Goal: Register for event/course

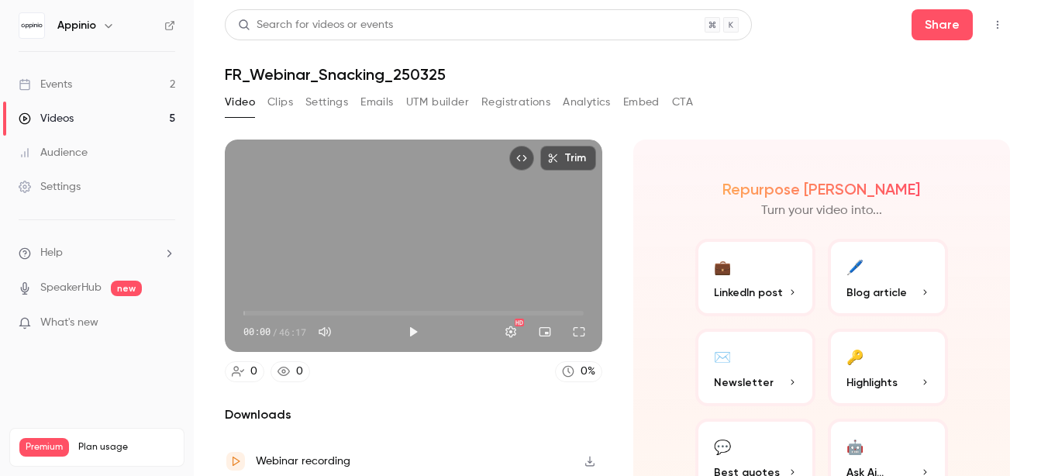
click at [67, 88] on div "Events" at bounding box center [45, 85] width 53 height 16
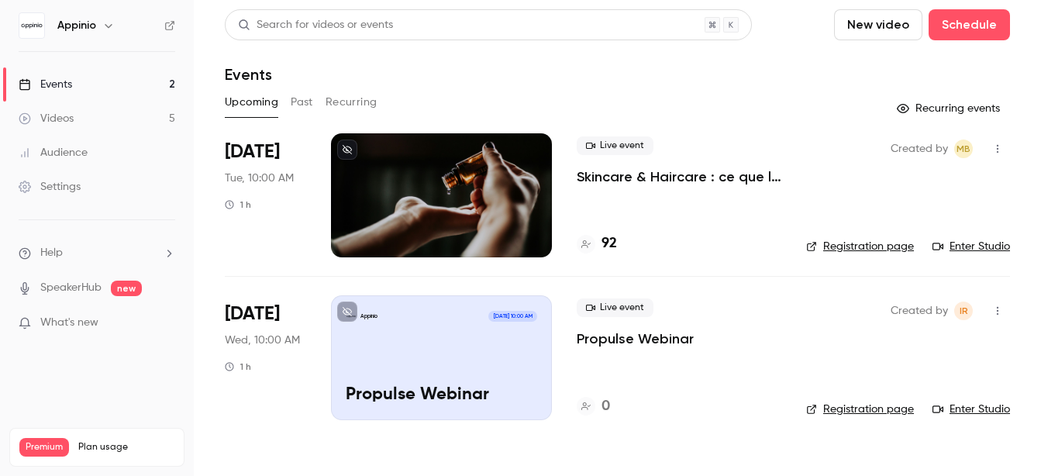
click at [653, 176] on p "Skincare & Haircare : ce que la Gen Z attend vraiment des marques" at bounding box center [679, 176] width 205 height 19
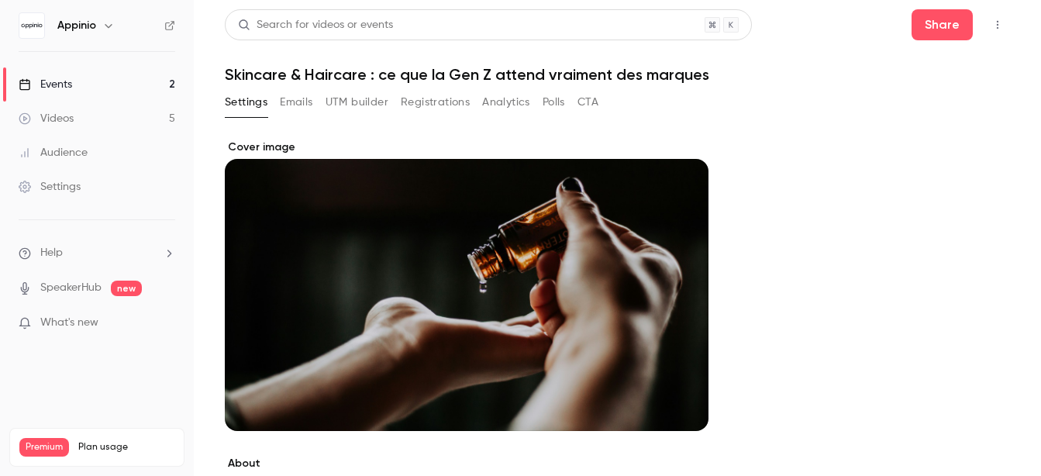
click at [462, 104] on button "Registrations" at bounding box center [435, 102] width 69 height 25
